Goal: Task Accomplishment & Management: Use online tool/utility

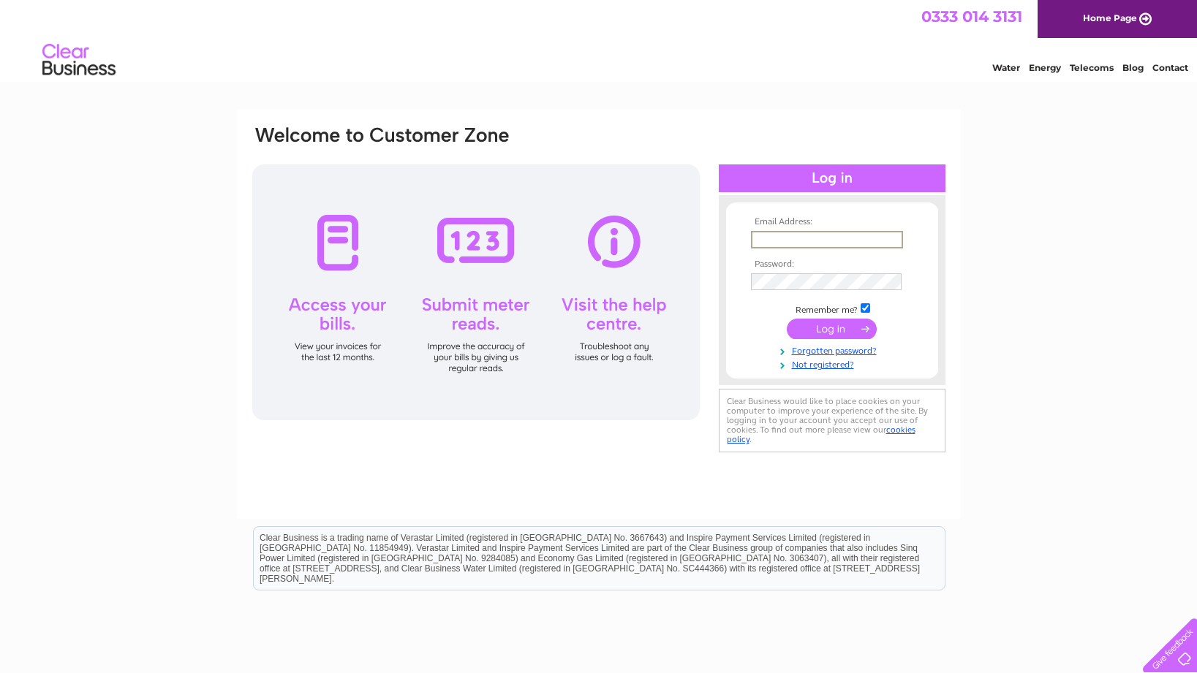
click at [806, 240] on input "text" at bounding box center [827, 240] width 152 height 18
type input "[EMAIL_ADDRESS][DOMAIN_NAME]"
click at [787, 319] on input "submit" at bounding box center [832, 329] width 90 height 20
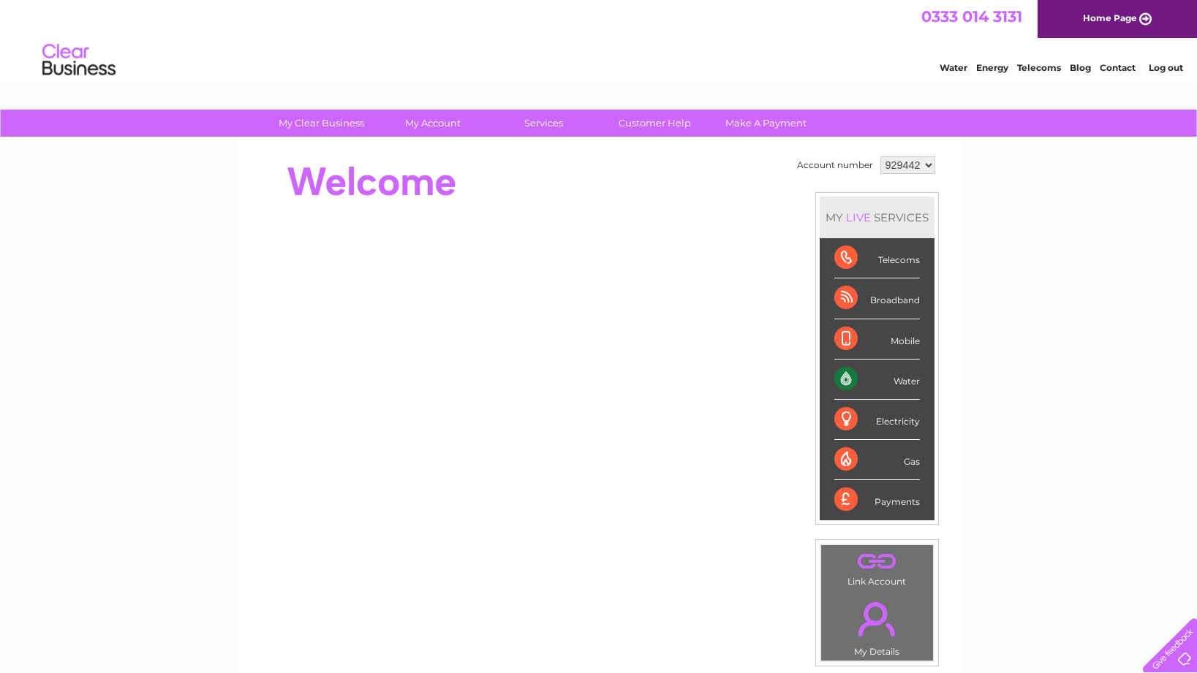
click at [877, 387] on div "Water" at bounding box center [877, 380] width 86 height 40
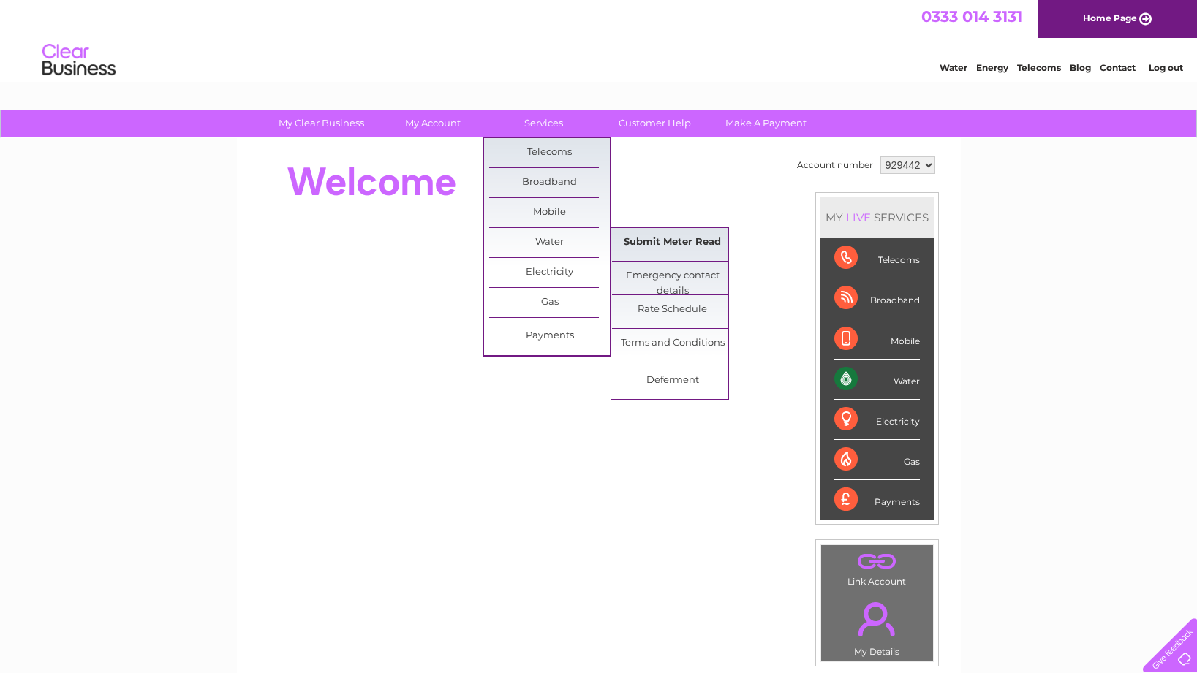
click at [640, 243] on link "Submit Meter Read" at bounding box center [672, 242] width 121 height 29
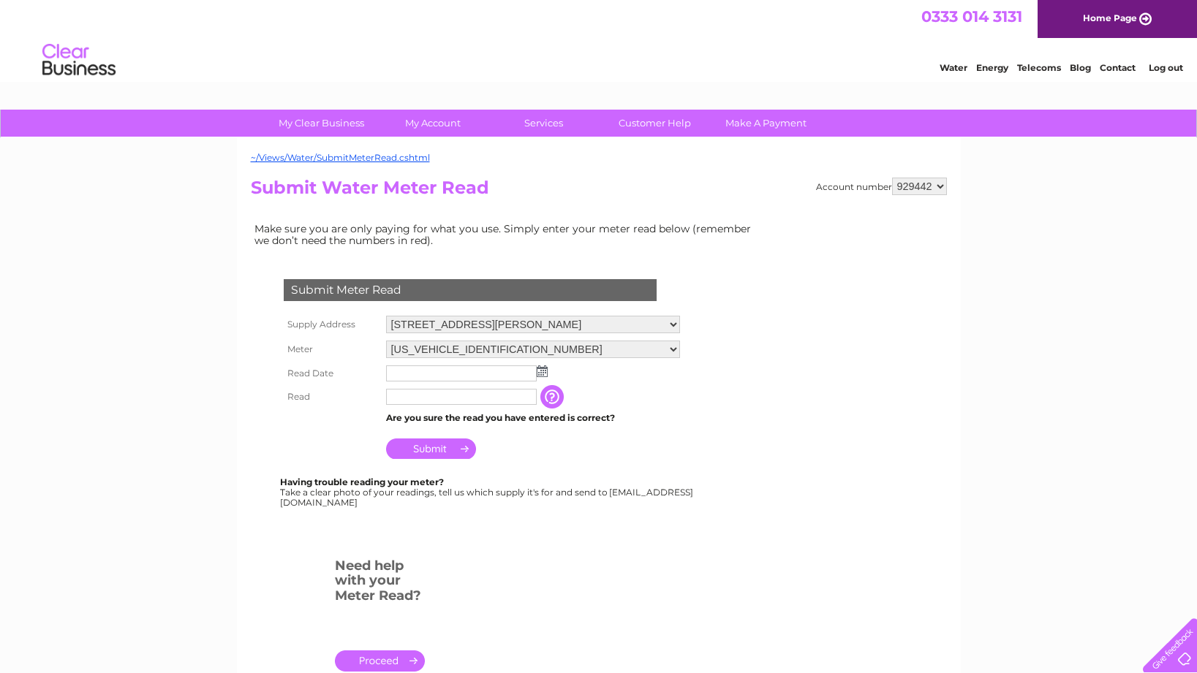
click at [400, 374] on input "text" at bounding box center [461, 374] width 151 height 16
click at [550, 374] on td at bounding box center [532, 373] width 301 height 23
click at [536, 371] on input "text" at bounding box center [461, 374] width 151 height 16
click at [538, 371] on img at bounding box center [542, 372] width 11 height 12
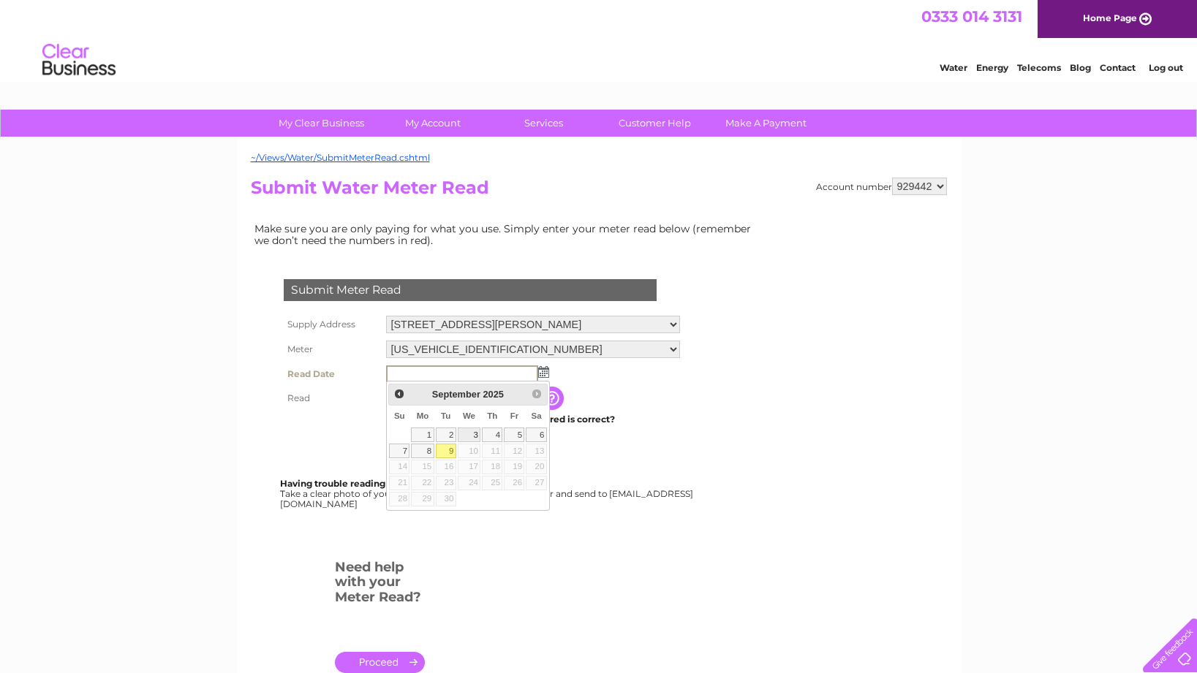
click at [477, 435] on link "3" at bounding box center [469, 435] width 23 height 15
type input "2025/09/03"
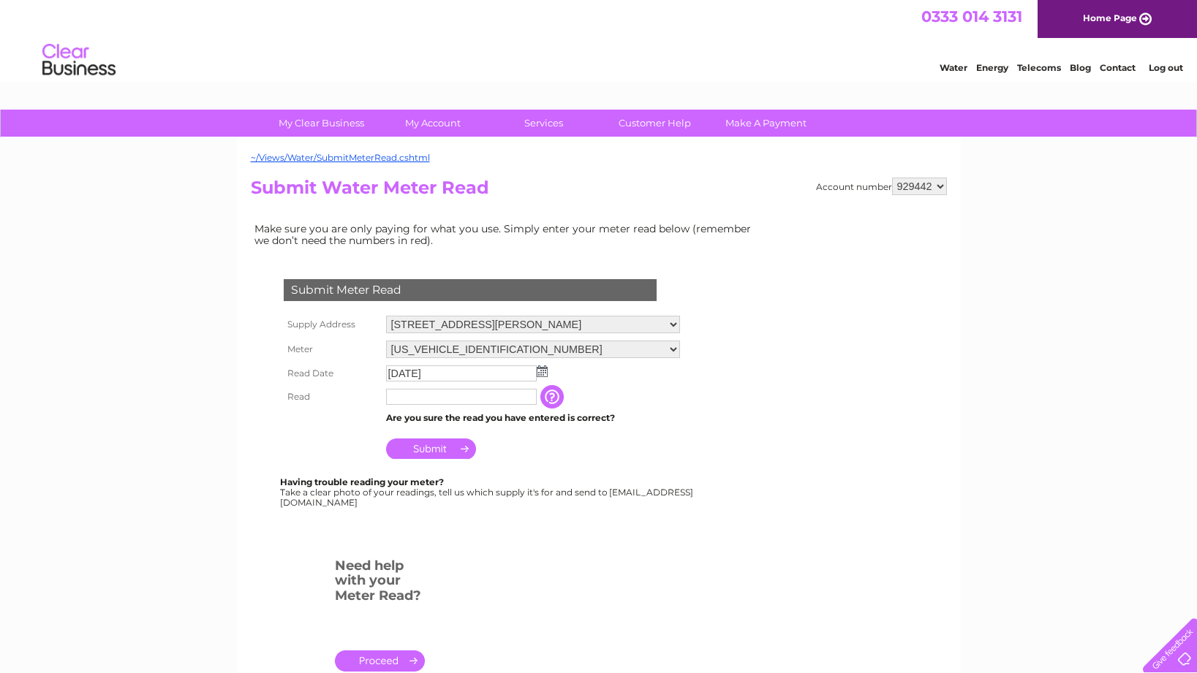
click at [415, 399] on input "text" at bounding box center [461, 397] width 151 height 16
type input "00885"
click at [425, 452] on input "Submit" at bounding box center [431, 449] width 90 height 20
